Goal: Information Seeking & Learning: Learn about a topic

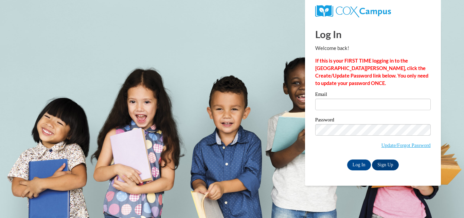
click at [334, 102] on input "Email" at bounding box center [374, 105] width 116 height 12
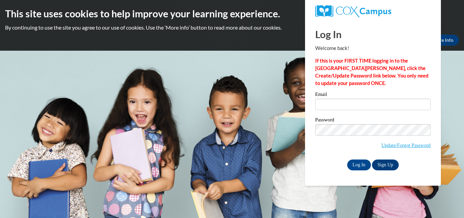
type input "sbrown974@ivytech.edu"
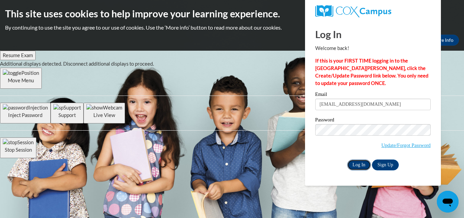
click at [355, 165] on input "Log In" at bounding box center [360, 164] width 24 height 11
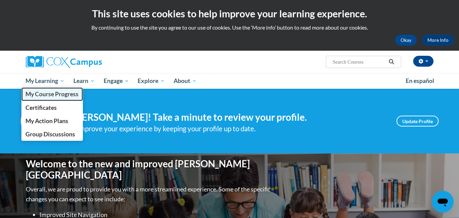
click at [45, 91] on span "My Course Progress" at bounding box center [52, 93] width 53 height 7
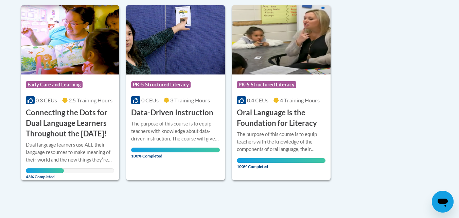
scroll to position [170, 0]
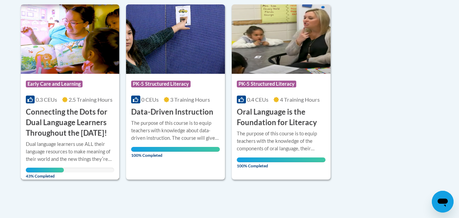
click at [60, 120] on h3 "Connecting the Dots for Dual Language Learners Throughout the [DATE]!" at bounding box center [70, 122] width 89 height 31
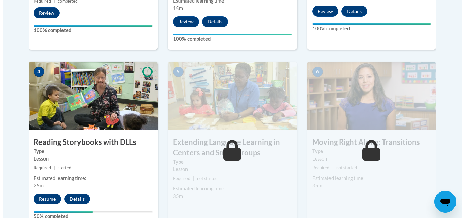
scroll to position [371, 0]
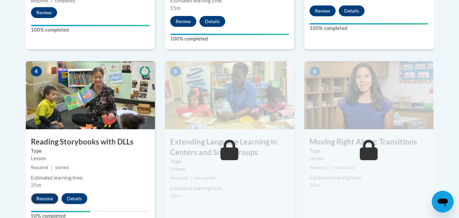
click at [39, 199] on button "Resume" at bounding box center [45, 198] width 28 height 11
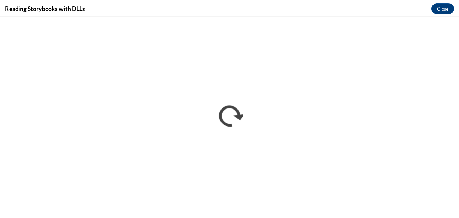
scroll to position [0, 0]
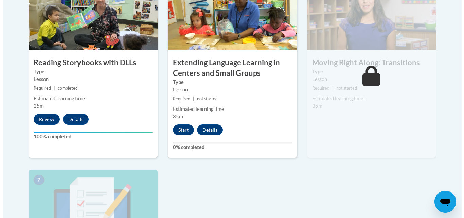
scroll to position [451, 0]
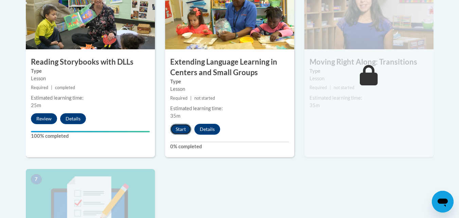
click at [177, 131] on button "Start" at bounding box center [180, 129] width 21 height 11
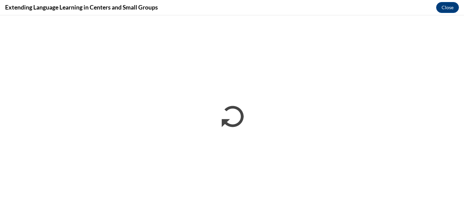
scroll to position [0, 0]
